Goal: Obtain resource: Download file/media

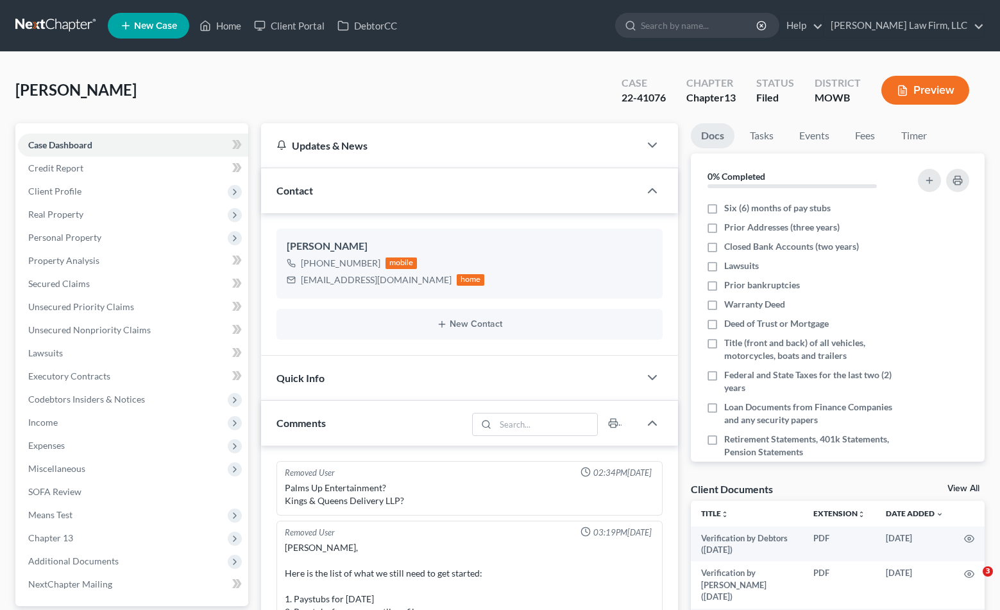
select select "0"
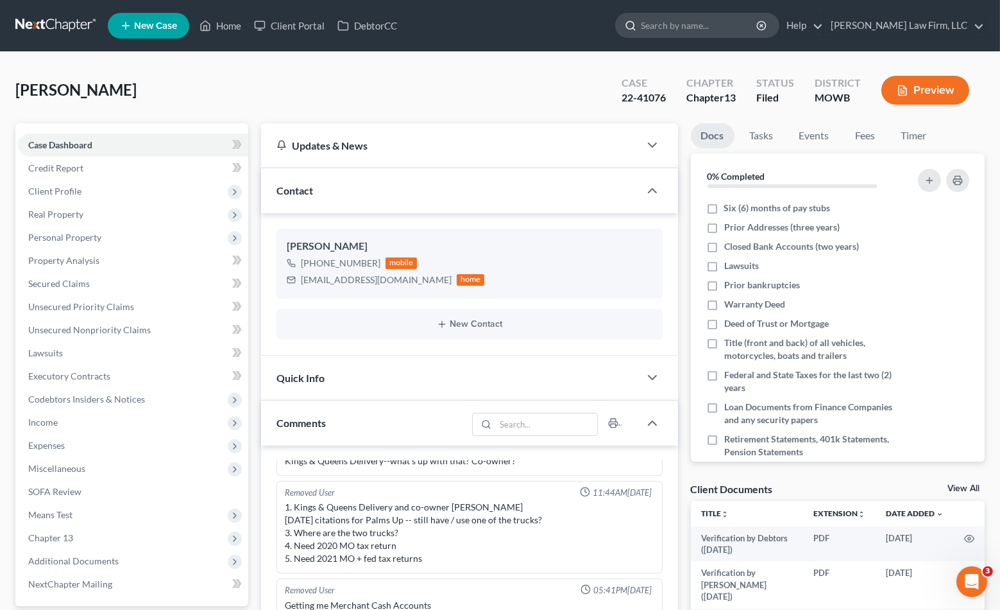
click at [714, 13] on div at bounding box center [697, 25] width 164 height 25
click at [724, 22] on input "search" at bounding box center [699, 25] width 117 height 24
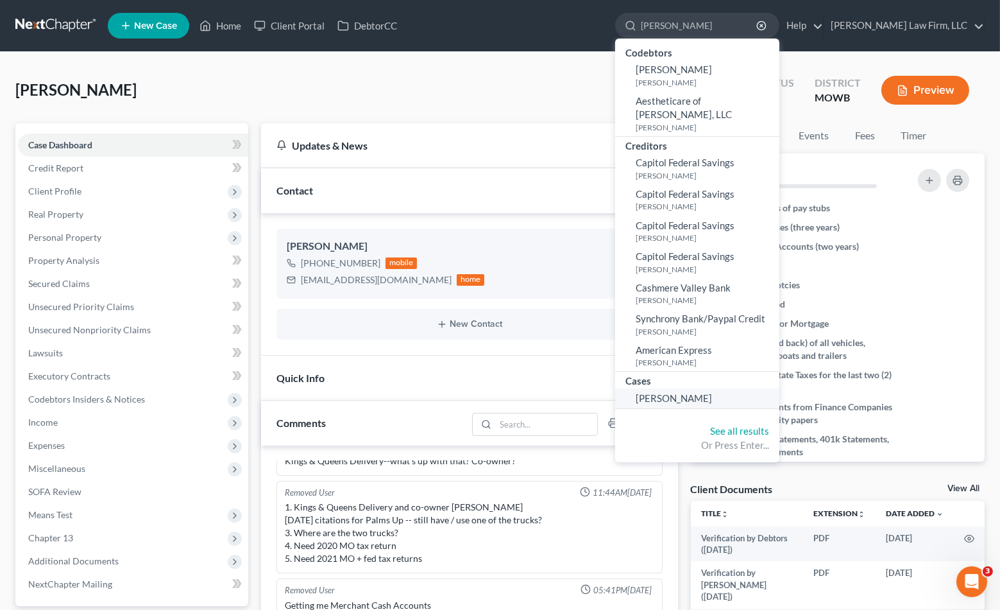
type input "[PERSON_NAME]"
click at [739, 388] on link "[PERSON_NAME]" at bounding box center [697, 398] width 164 height 20
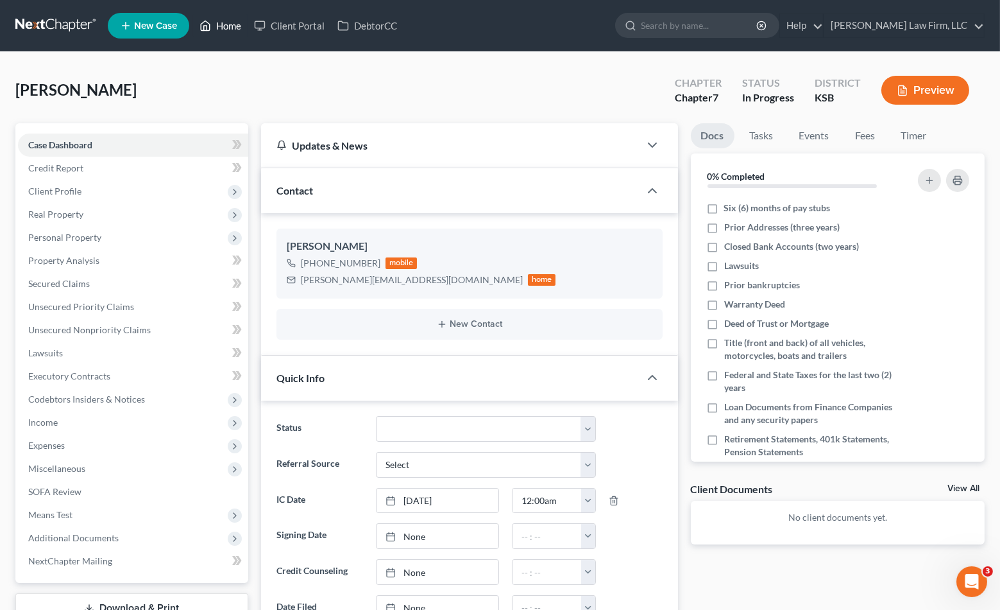
click at [242, 24] on link "Home" at bounding box center [220, 25] width 55 height 23
click at [895, 81] on button "Preview" at bounding box center [926, 90] width 88 height 29
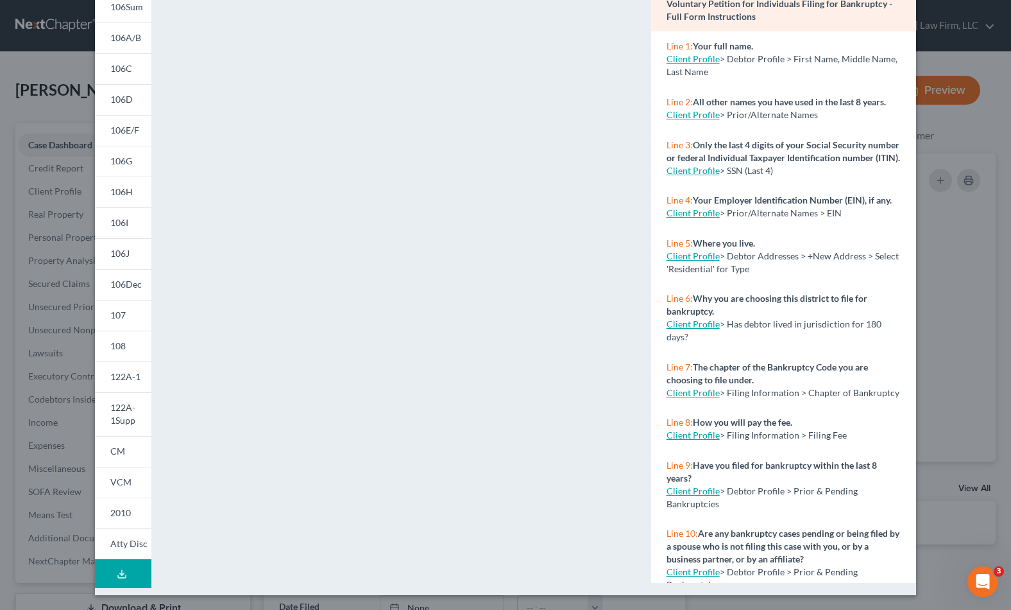
click at [117, 567] on button "Download Draft" at bounding box center [123, 573] width 56 height 29
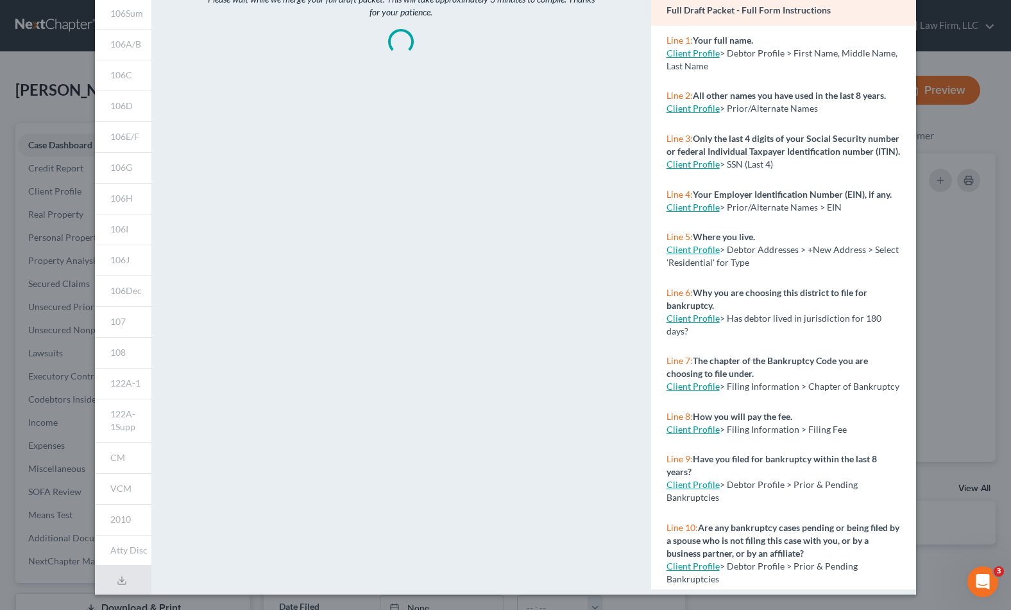
drag, startPoint x: 379, startPoint y: 117, endPoint x: 447, endPoint y: 116, distance: 68.0
click at [379, 117] on div "Please wait while we merge your full draft packet. This will take approximately…" at bounding box center [401, 273] width 486 height 642
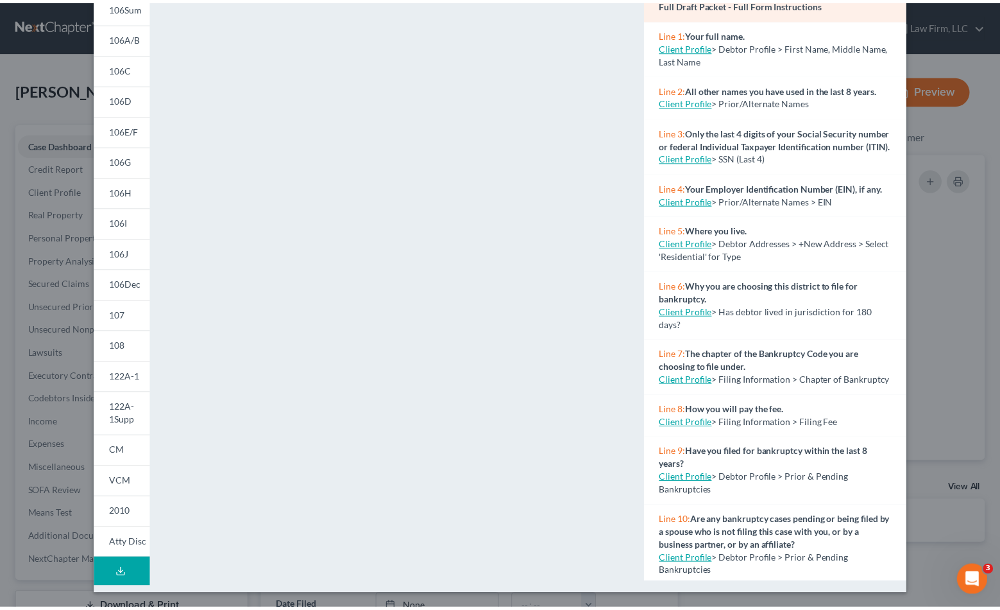
scroll to position [0, 0]
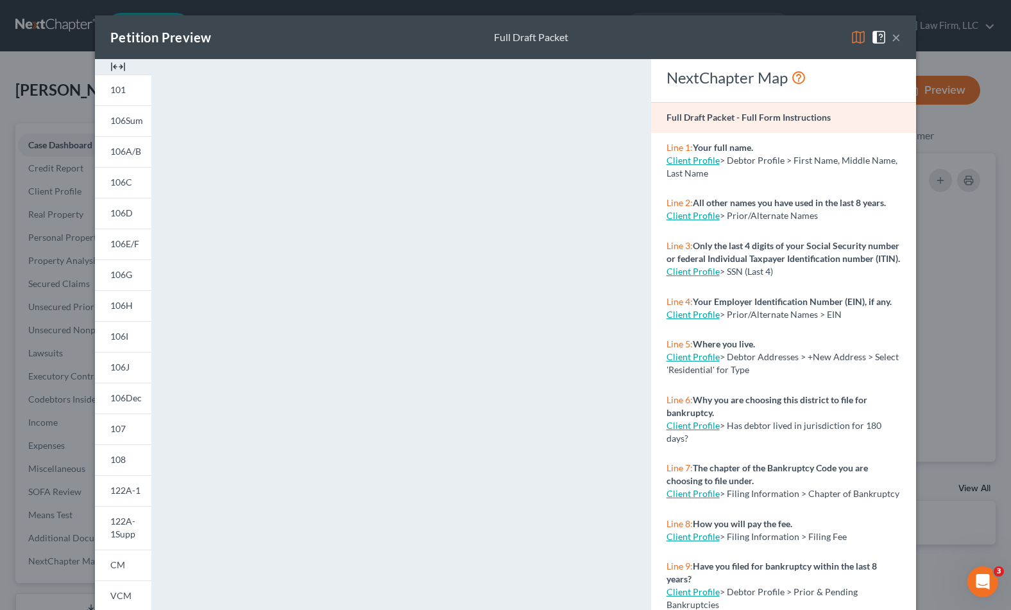
click at [21, 94] on div "Petition Preview Full Draft Packet × 101 106Sum 106A/B 106C 106D 106E/F 106G 10…" at bounding box center [505, 305] width 1011 height 610
